Goal: Task Accomplishment & Management: Manage account settings

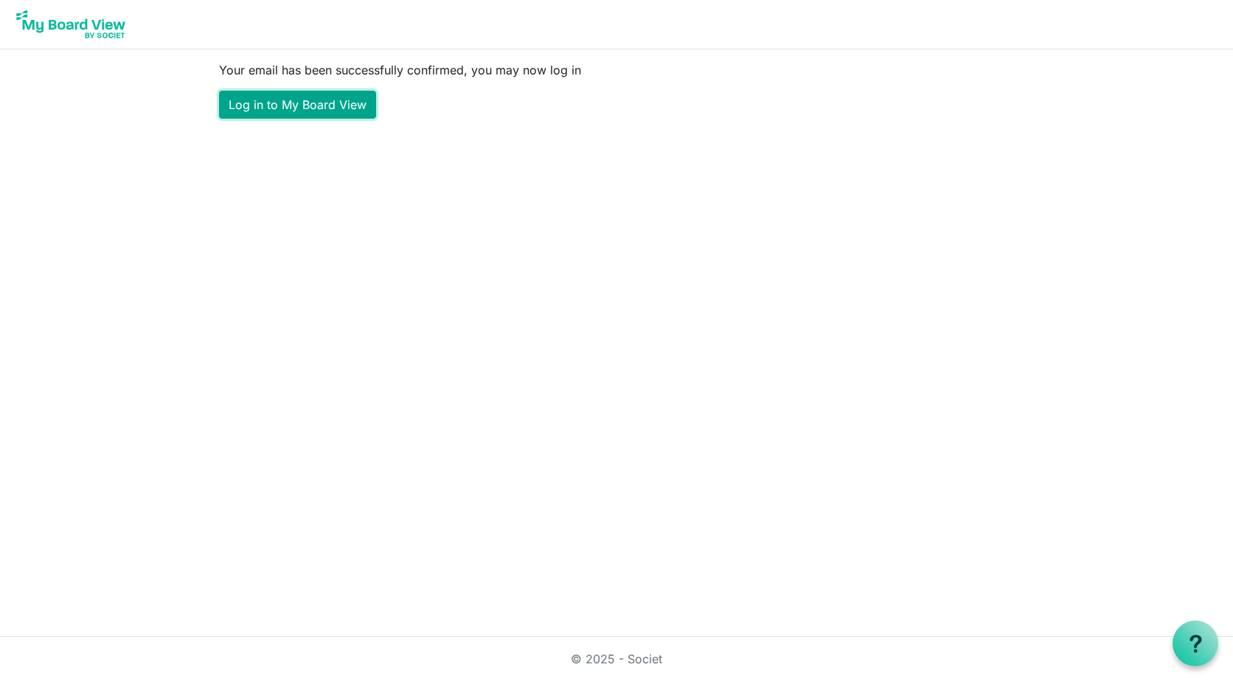
click at [306, 102] on link "Log in to My Board View" at bounding box center [297, 105] width 157 height 28
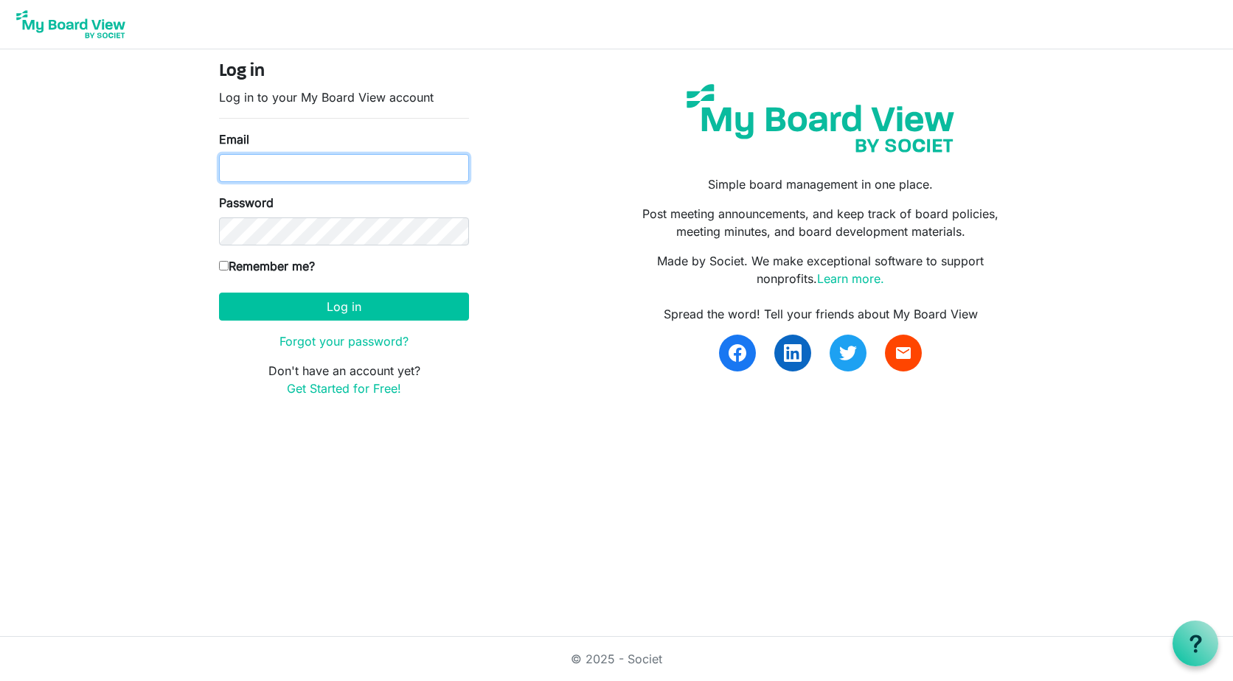
click at [307, 164] on input "Email" at bounding box center [344, 168] width 250 height 28
type input "[EMAIL_ADDRESS][DOMAIN_NAME]"
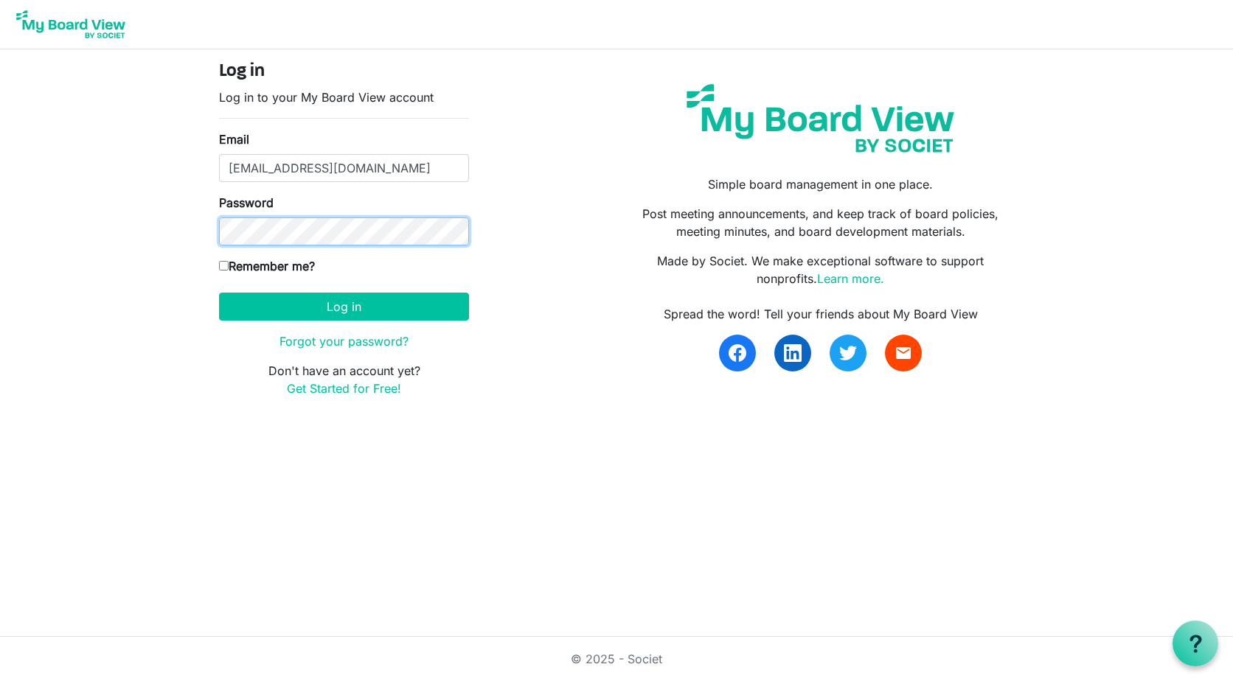
click at [219, 293] on button "Log in" at bounding box center [344, 307] width 250 height 28
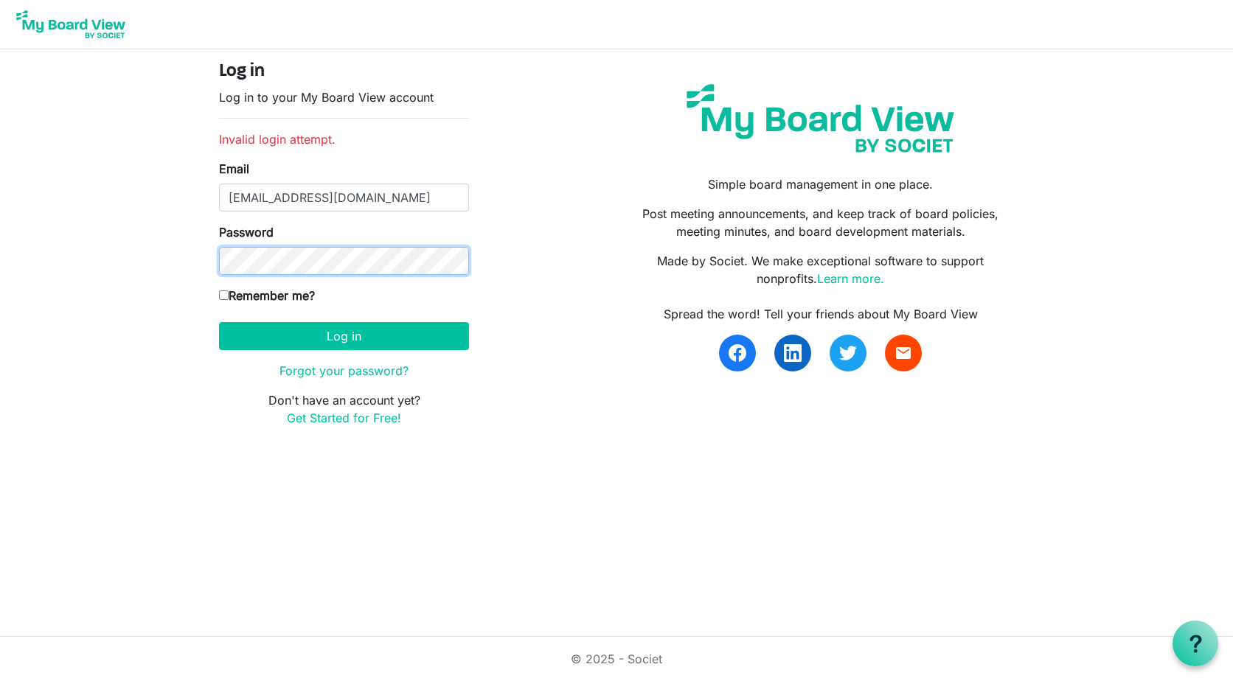
click at [219, 322] on button "Log in" at bounding box center [344, 336] width 250 height 28
click at [352, 370] on link "Forgot your password?" at bounding box center [343, 370] width 129 height 15
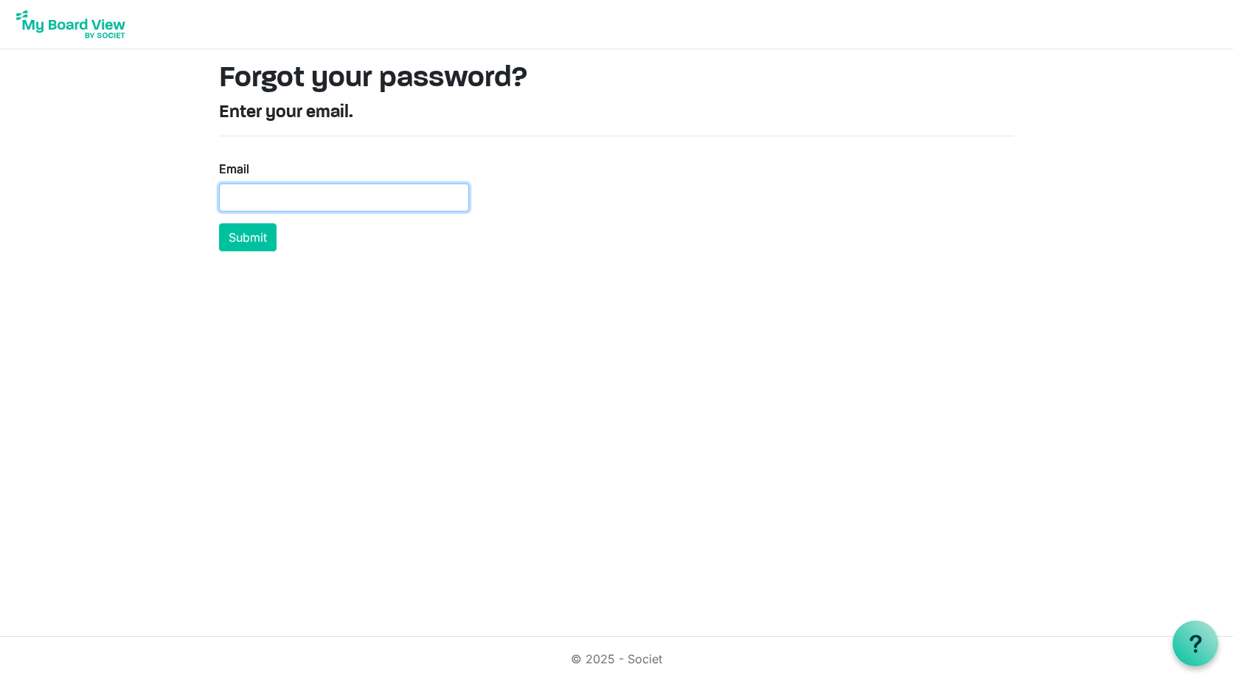
click at [338, 191] on input "Email" at bounding box center [344, 198] width 250 height 28
type input "nanceer@hotmail.com"
click at [251, 236] on button "Submit" at bounding box center [247, 237] width 57 height 28
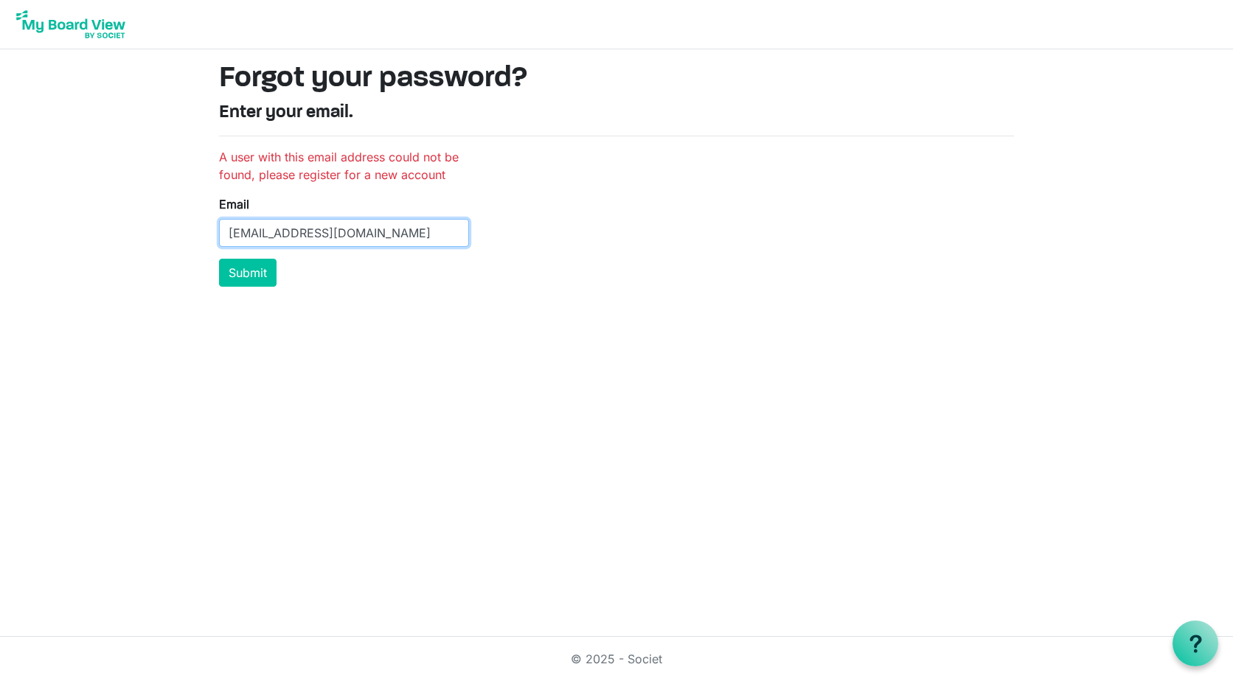
click at [352, 230] on input "[EMAIL_ADDRESS][DOMAIN_NAME]" at bounding box center [344, 233] width 250 height 28
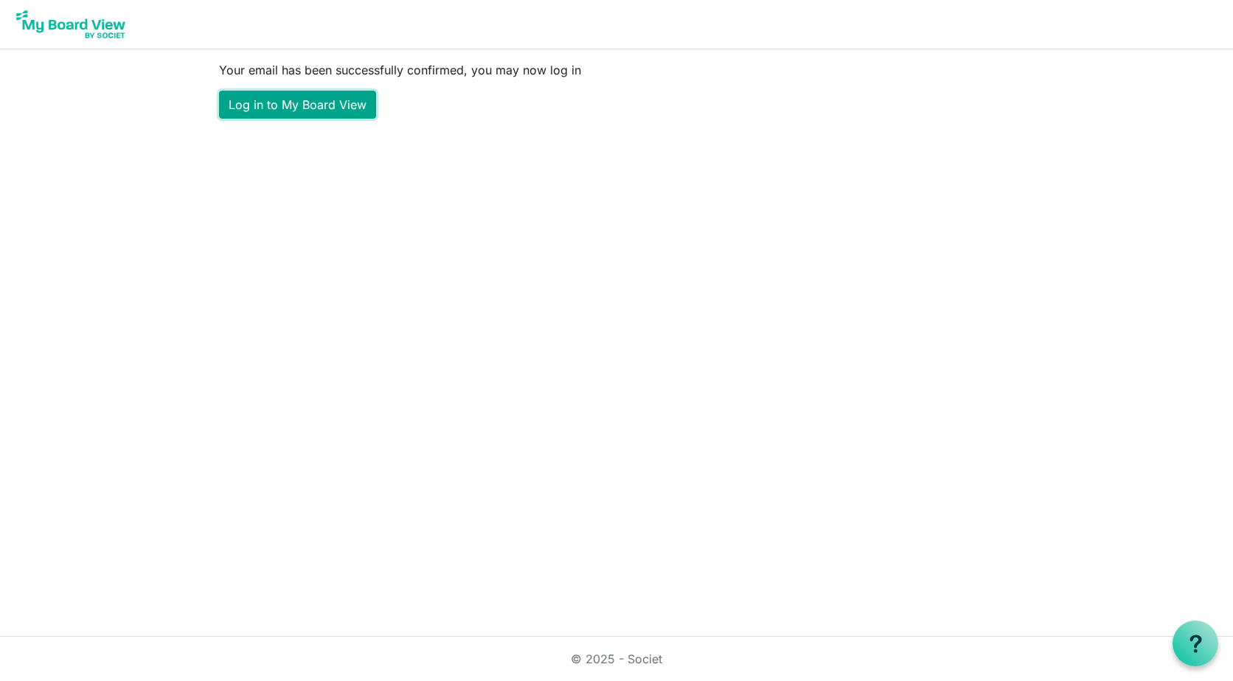
click at [317, 105] on link "Log in to My Board View" at bounding box center [297, 105] width 157 height 28
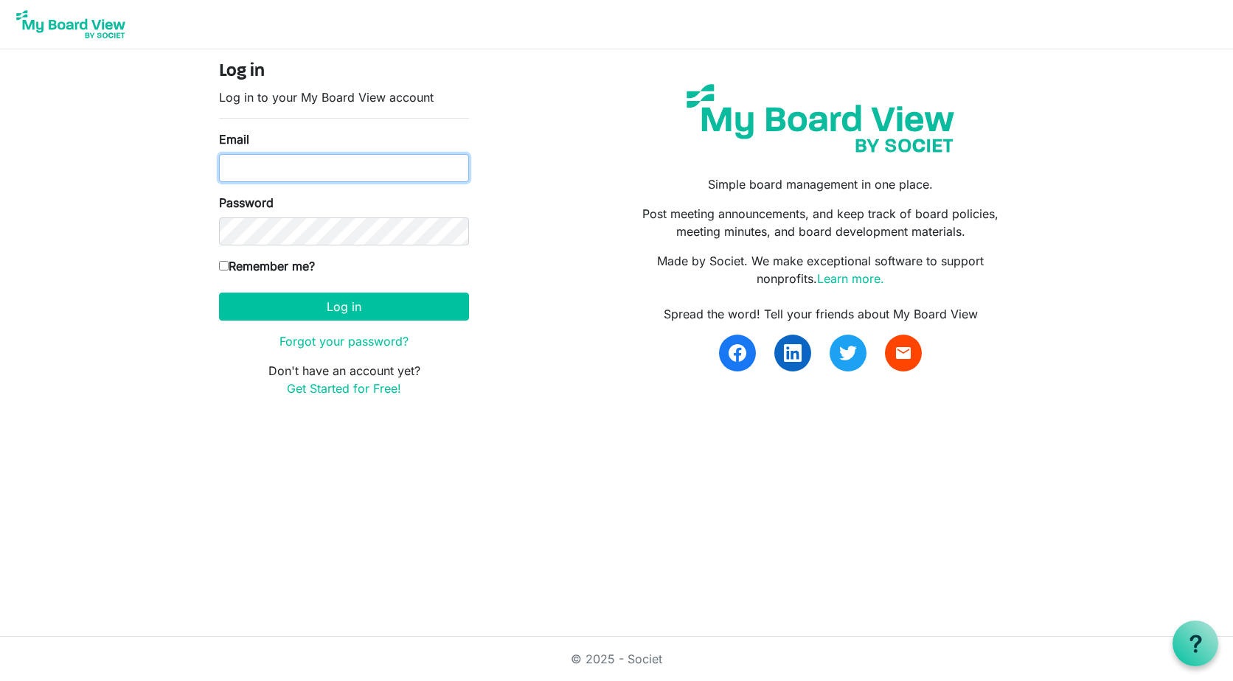
click at [311, 163] on input "Email" at bounding box center [344, 168] width 250 height 28
type input "nanceer@hotmail.com"
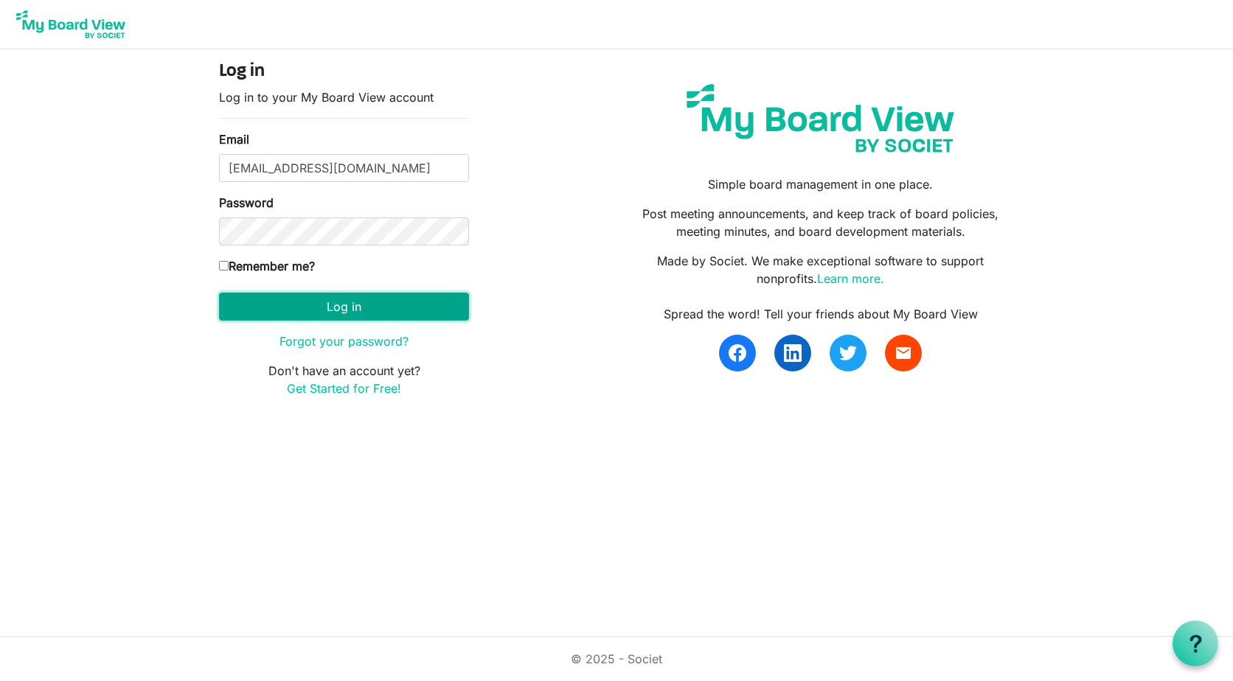
click at [338, 310] on button "Log in" at bounding box center [344, 307] width 250 height 28
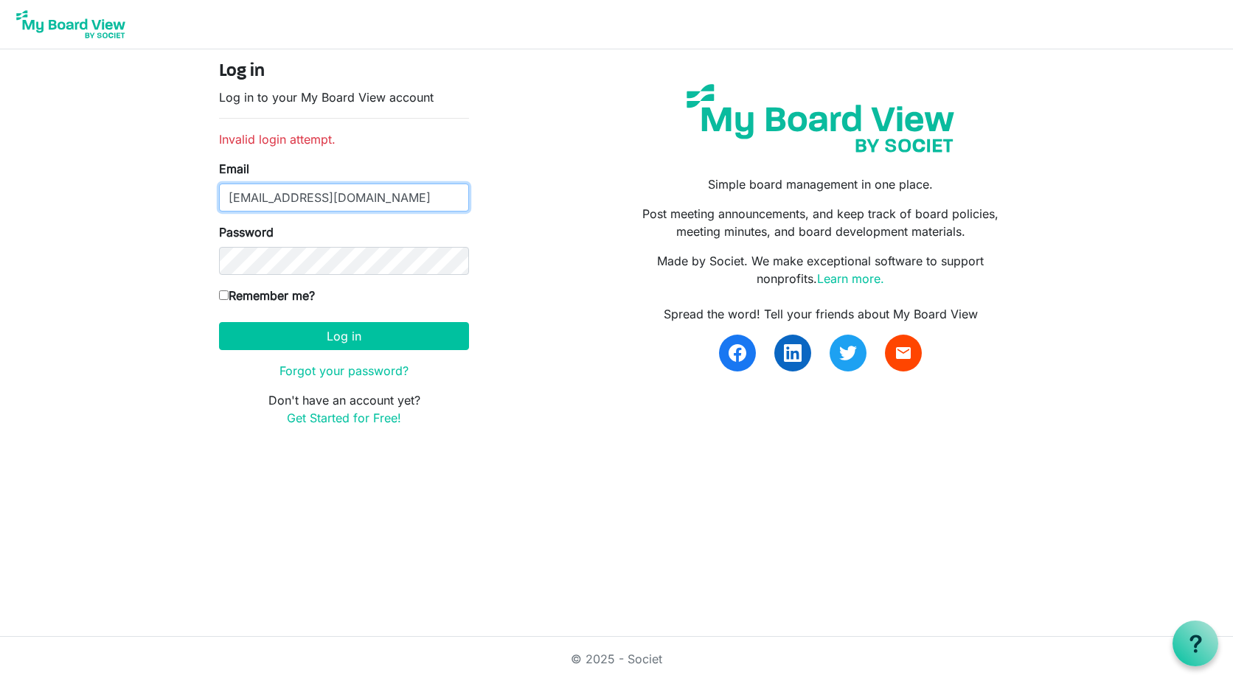
drag, startPoint x: 377, startPoint y: 204, endPoint x: 220, endPoint y: 194, distance: 156.6
click at [220, 194] on input "[EMAIL_ADDRESS][DOMAIN_NAME]" at bounding box center [344, 198] width 250 height 28
type input "nruzicka@ictintuition.com"
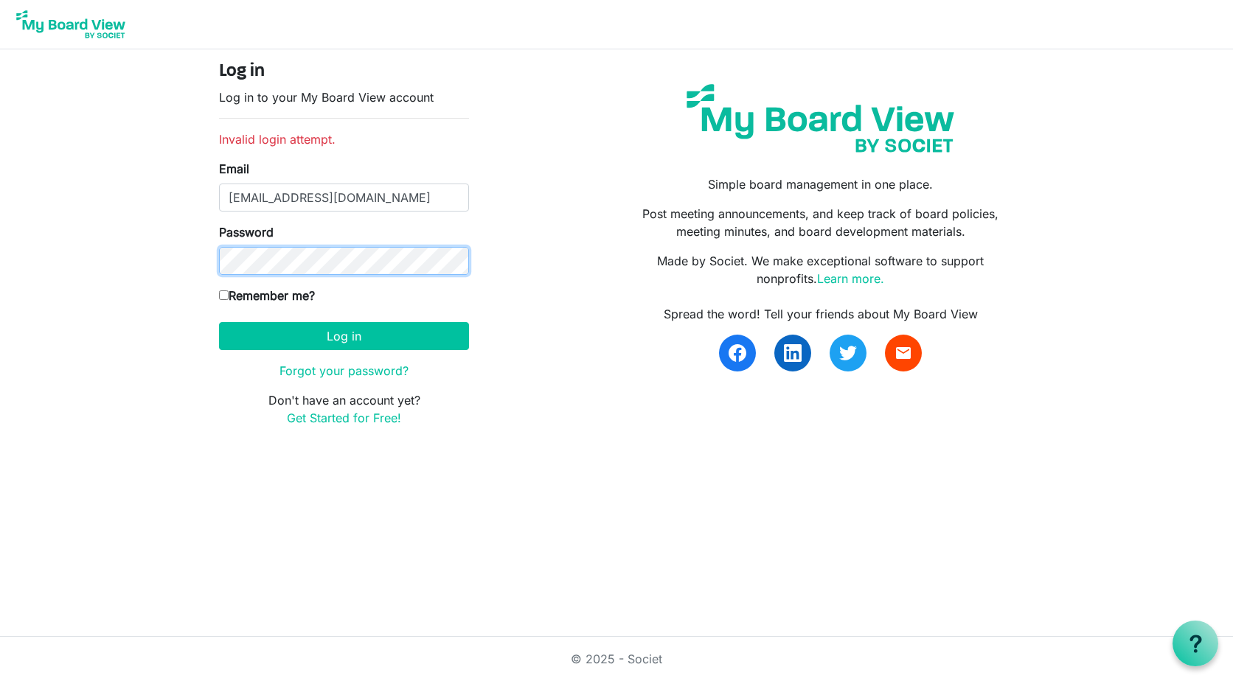
click at [219, 322] on button "Log in" at bounding box center [344, 336] width 250 height 28
